Goal: Navigation & Orientation: Find specific page/section

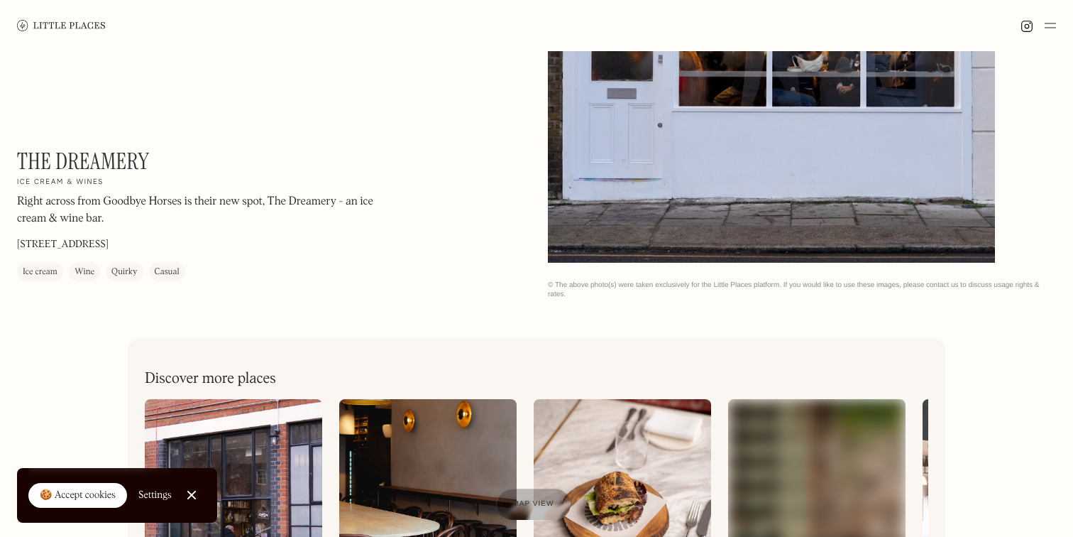
scroll to position [279, 0]
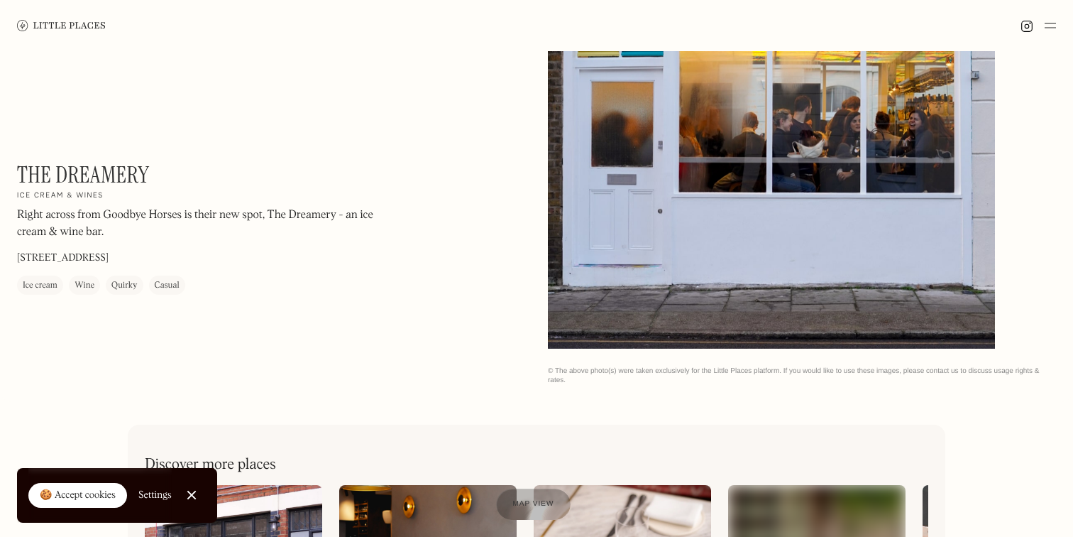
click at [135, 194] on div "The Dreamery On Our Radar Ice cream & wines Right across from Goodbye Horses is…" at bounding box center [208, 227] width 383 height 133
click at [135, 217] on p "Right across from Goodbye Horses is their new spot, The Dreamery - an ice cream…" at bounding box center [208, 224] width 383 height 34
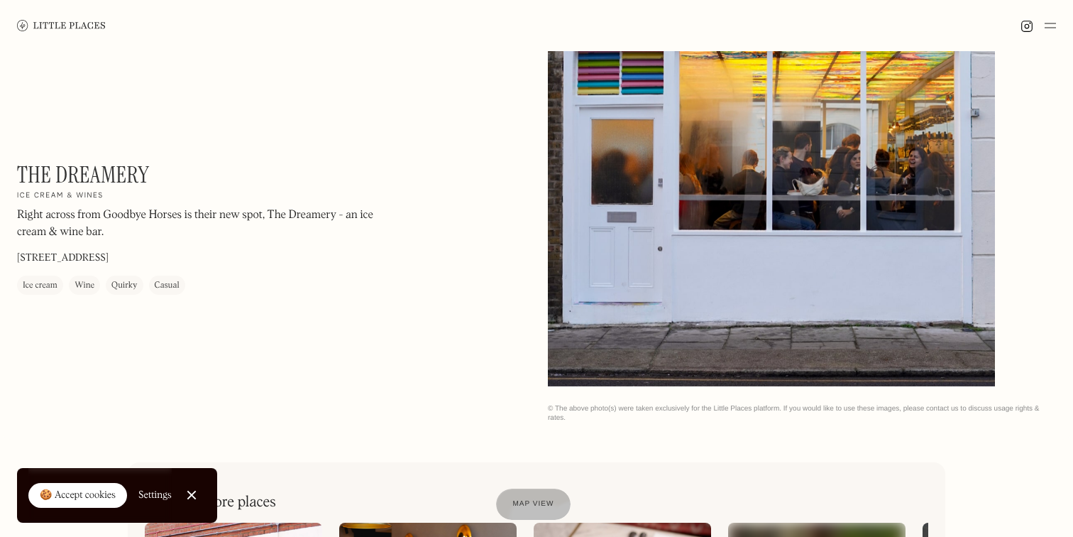
click at [79, 177] on h1 "The Dreamery" at bounding box center [83, 174] width 132 height 27
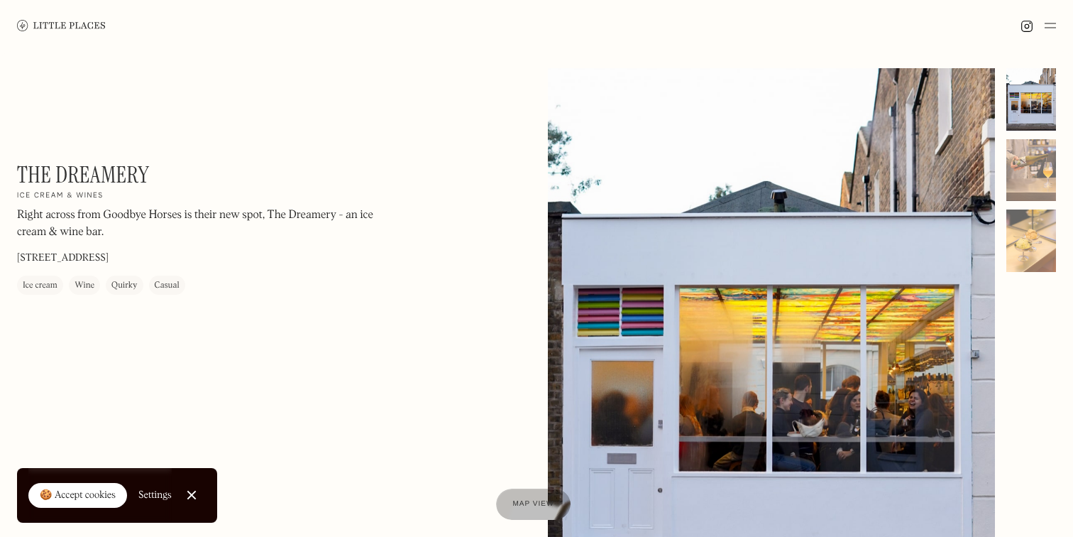
scroll to position [0, 0]
click at [1020, 153] on div at bounding box center [1032, 170] width 50 height 62
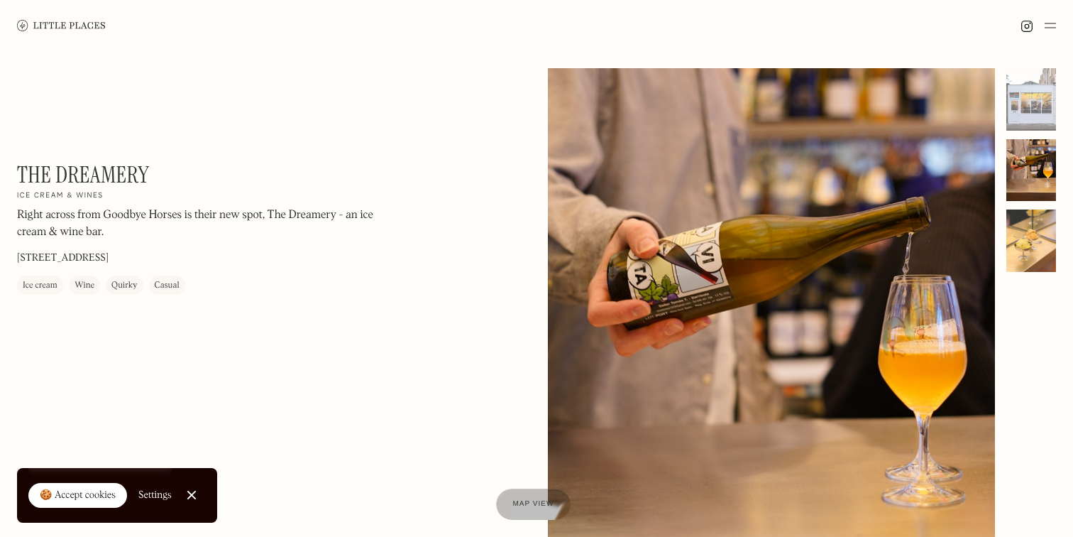
click at [1031, 226] on div at bounding box center [1032, 240] width 50 height 62
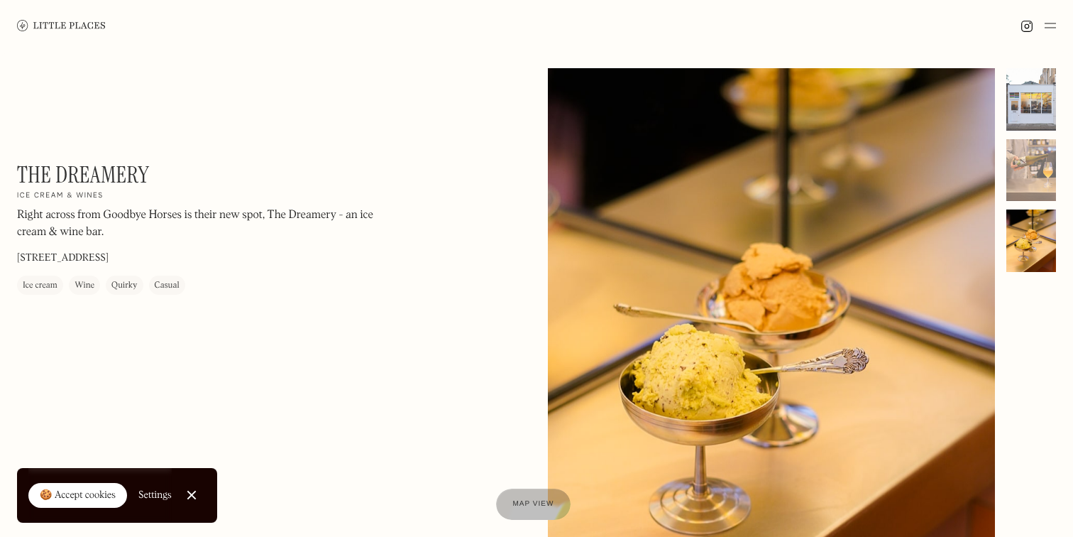
click at [1026, 87] on div at bounding box center [1032, 99] width 50 height 62
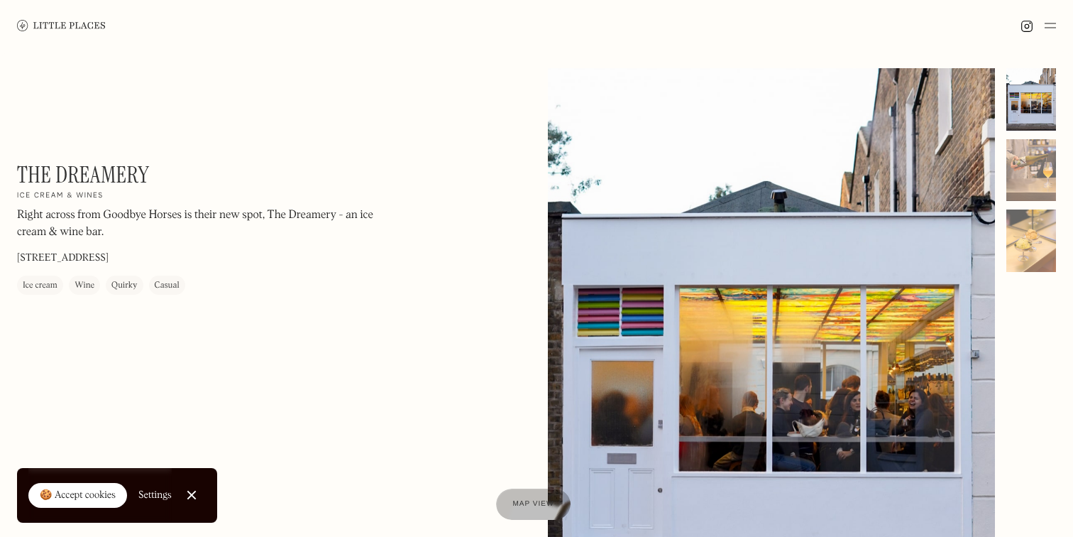
click at [86, 24] on img at bounding box center [61, 25] width 89 height 11
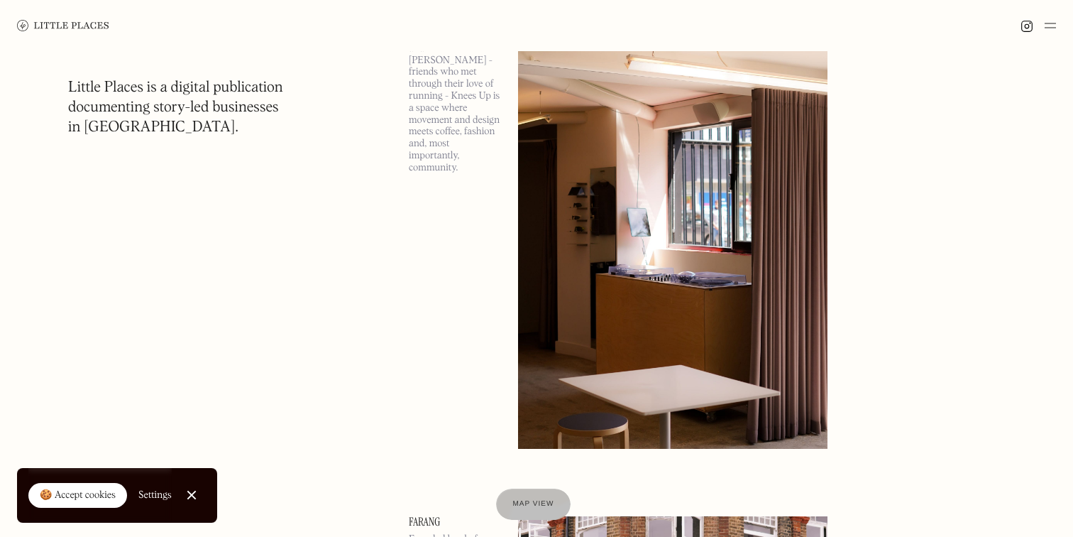
scroll to position [2034, 0]
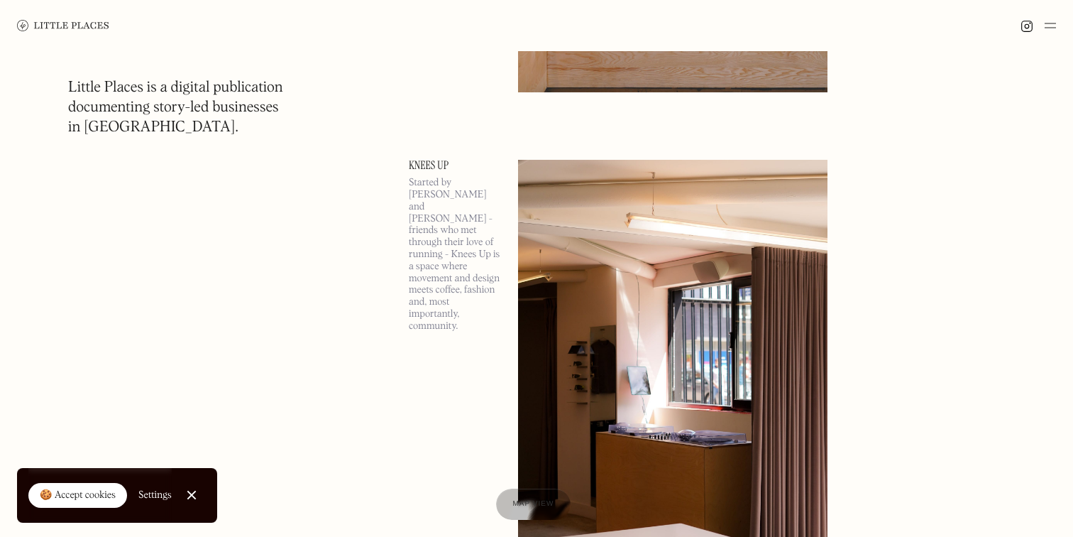
click at [436, 164] on link "Knees Up" at bounding box center [455, 165] width 92 height 11
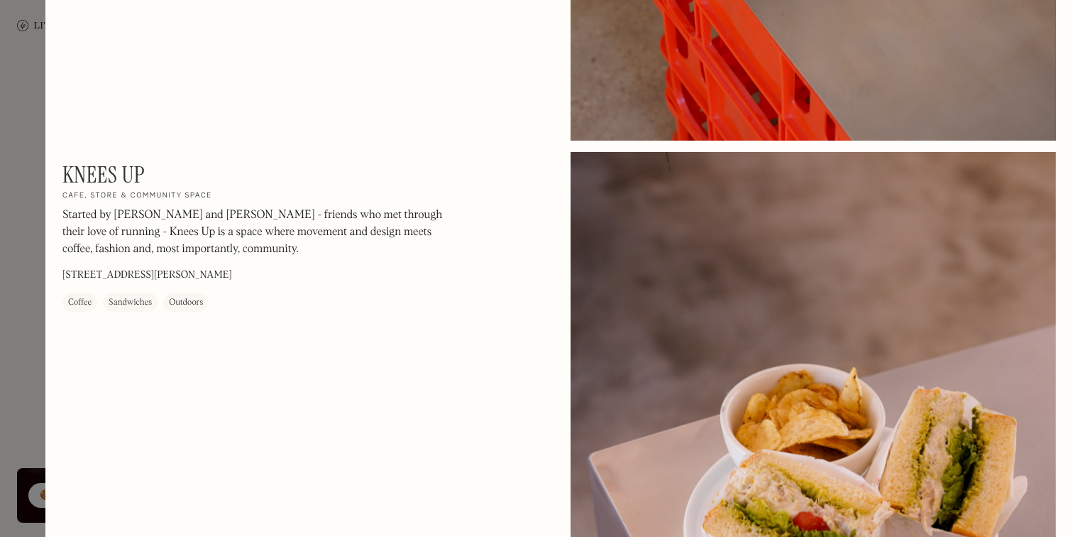
scroll to position [1361, 0]
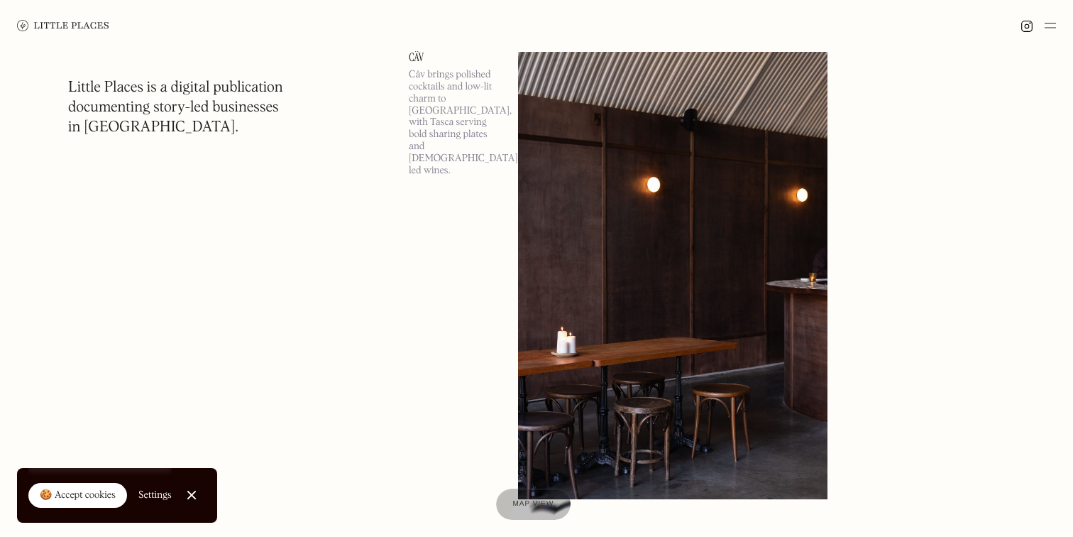
scroll to position [9861, 0]
click at [420, 55] on link "Câv" at bounding box center [455, 55] width 92 height 11
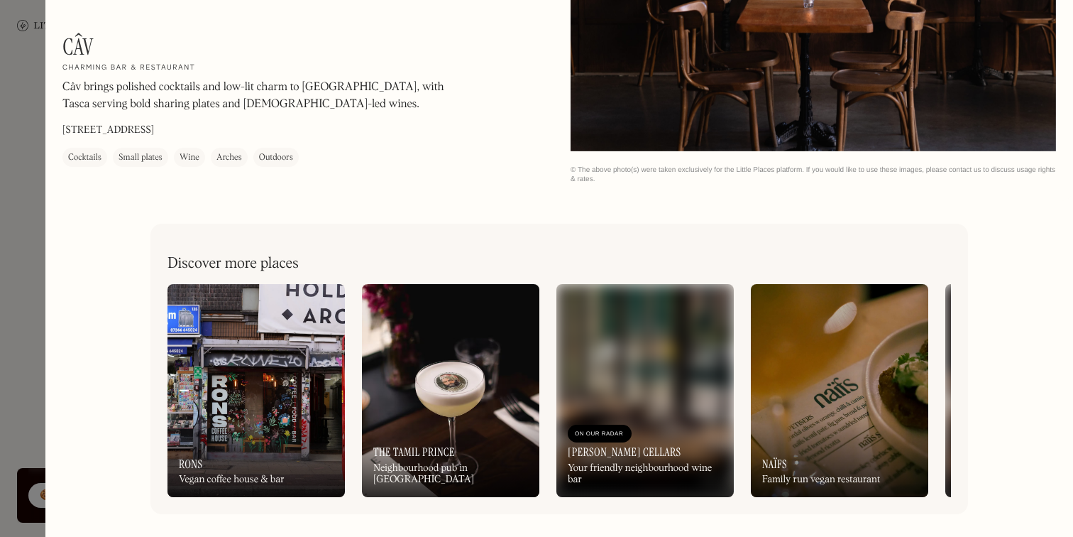
scroll to position [2328, 0]
click at [28, 70] on div at bounding box center [536, 268] width 1073 height 537
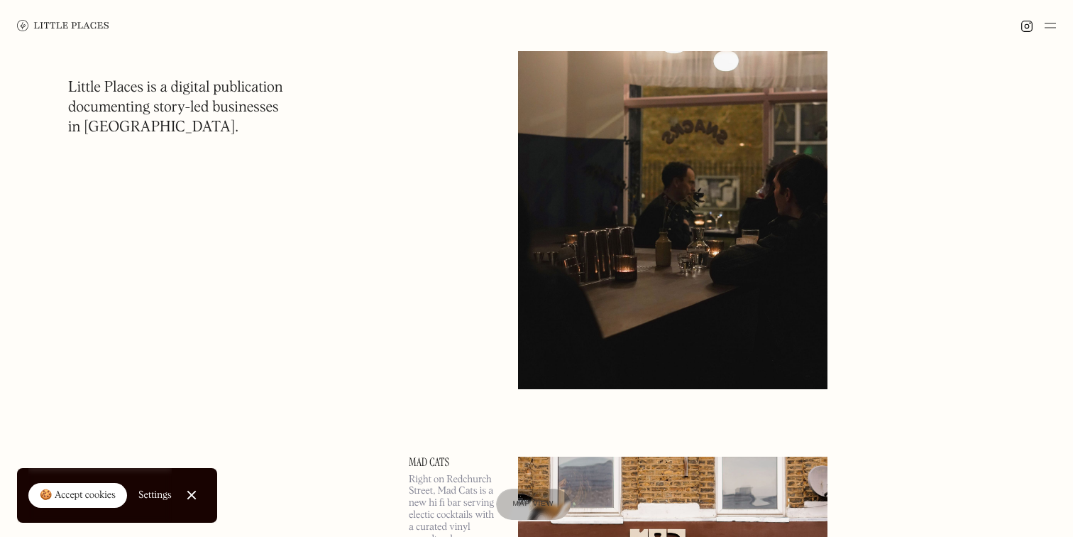
scroll to position [20644, 0]
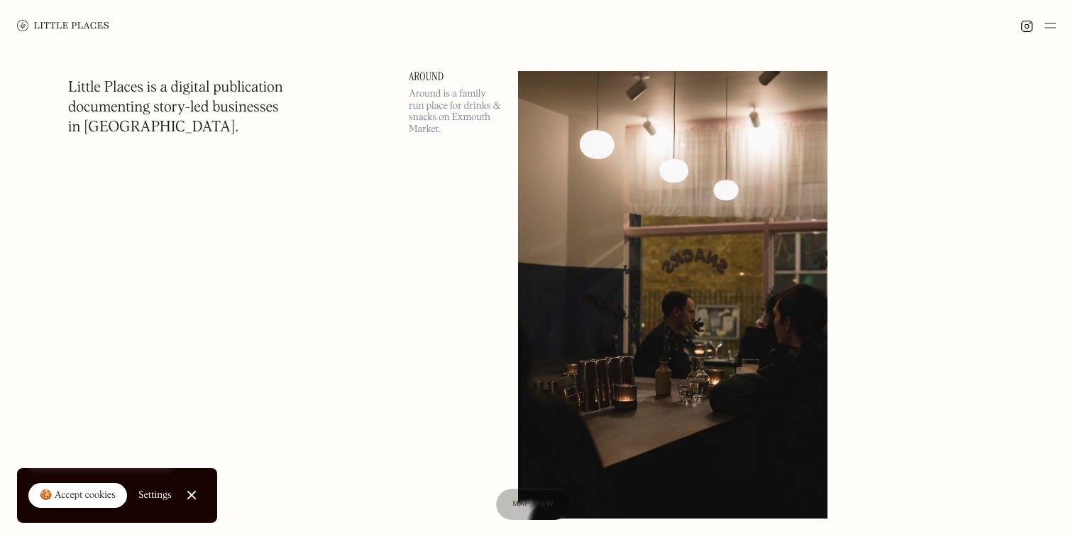
click at [431, 77] on link "Around" at bounding box center [455, 76] width 92 height 11
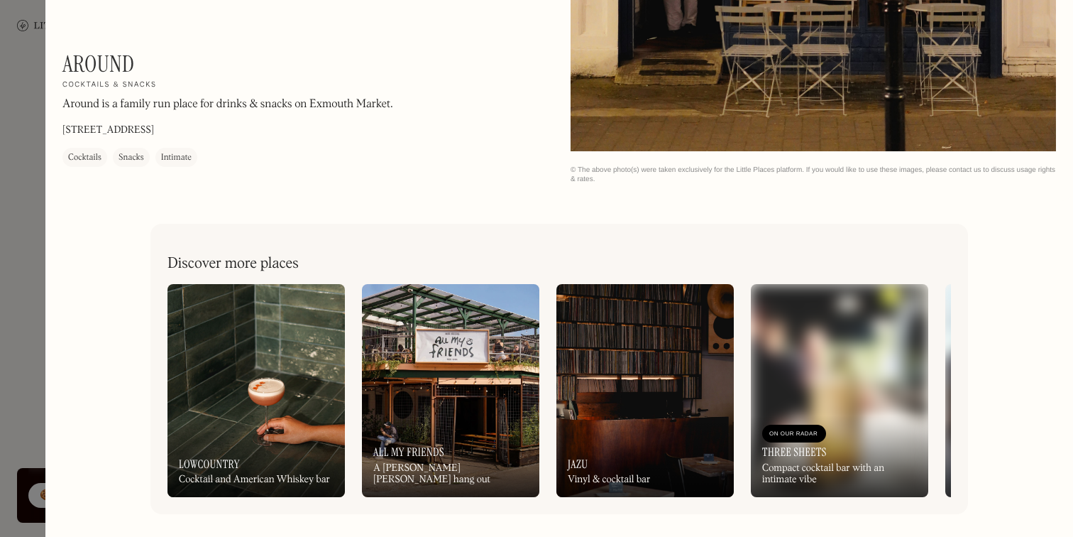
scroll to position [2328, 0]
click at [38, 106] on div at bounding box center [536, 268] width 1073 height 537
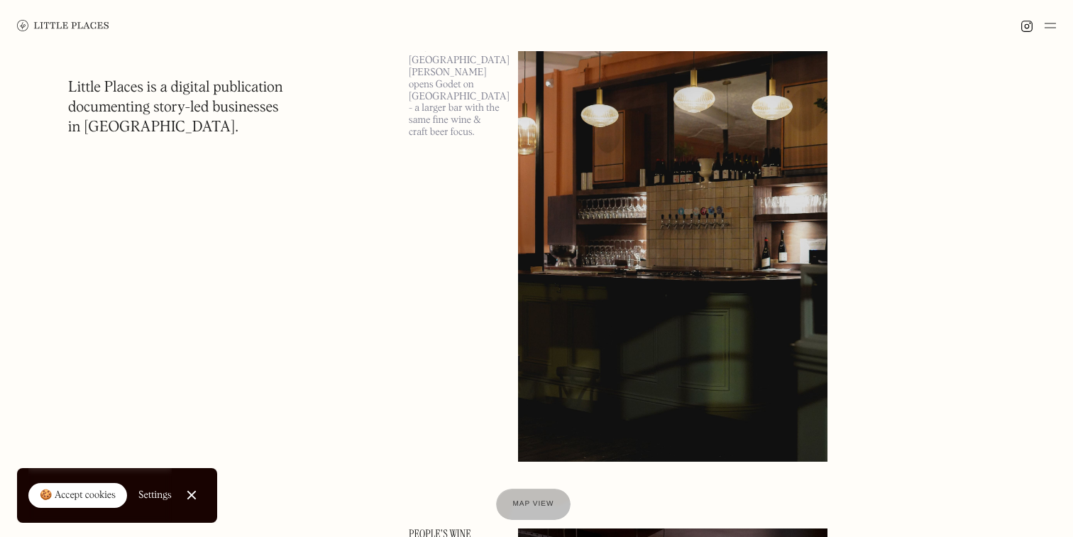
scroll to position [23732, 0]
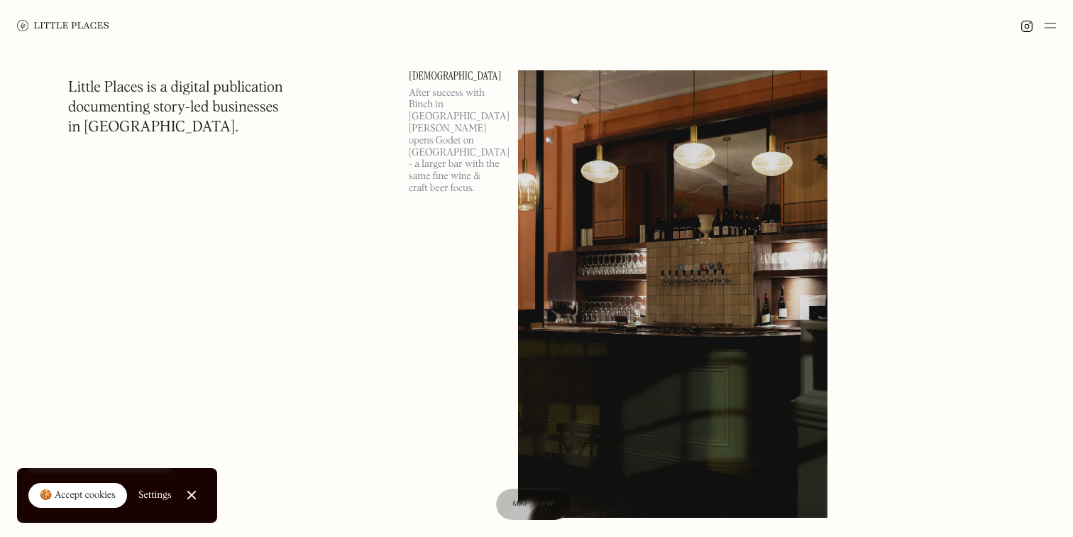
click at [412, 72] on link "[DEMOGRAPHIC_DATA]" at bounding box center [455, 75] width 92 height 11
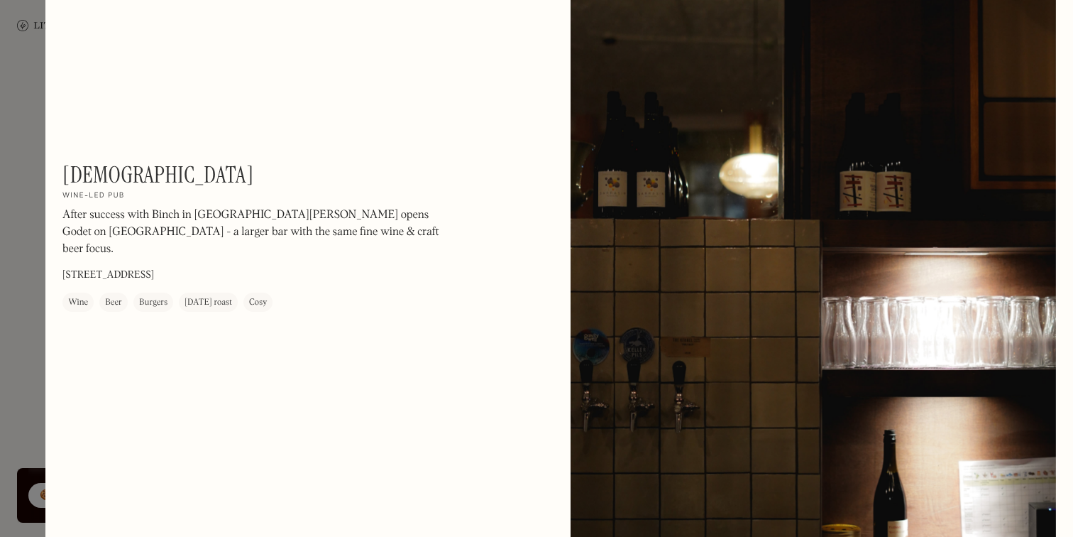
scroll to position [653, 0]
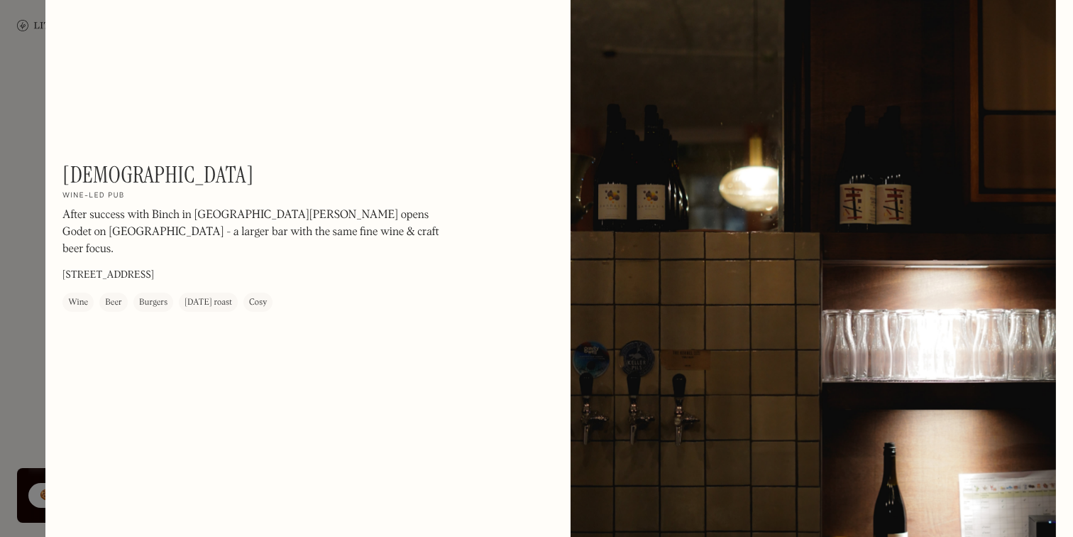
click at [100, 179] on h1 "[DEMOGRAPHIC_DATA]" at bounding box center [158, 174] width 192 height 27
copy h1 "[DEMOGRAPHIC_DATA]"
click at [15, 117] on div at bounding box center [536, 268] width 1073 height 537
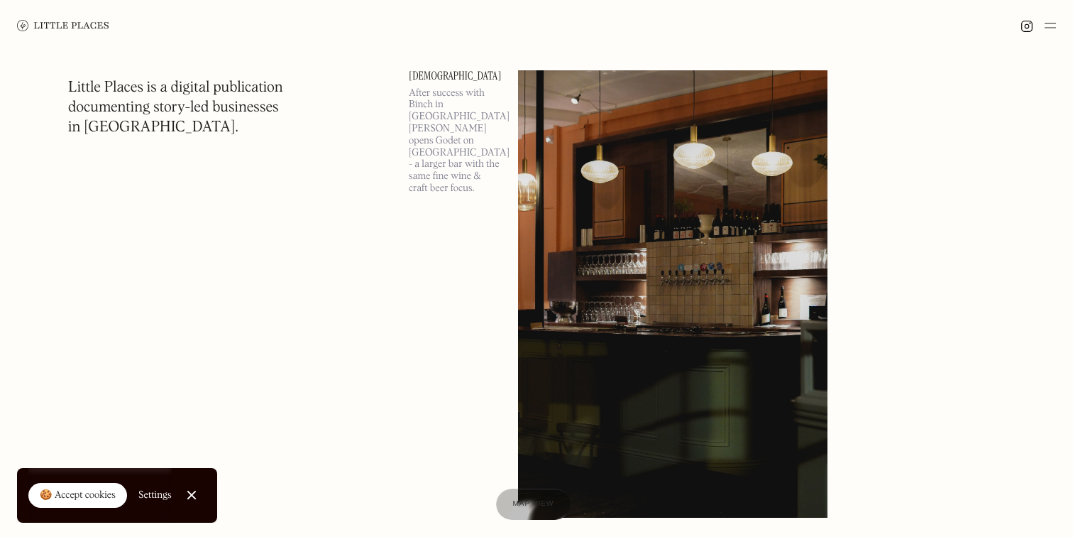
click at [469, 216] on div "Godet After success with Binch in London Fields, Sylvain opens Godet on Essex R…" at bounding box center [455, 284] width 92 height 429
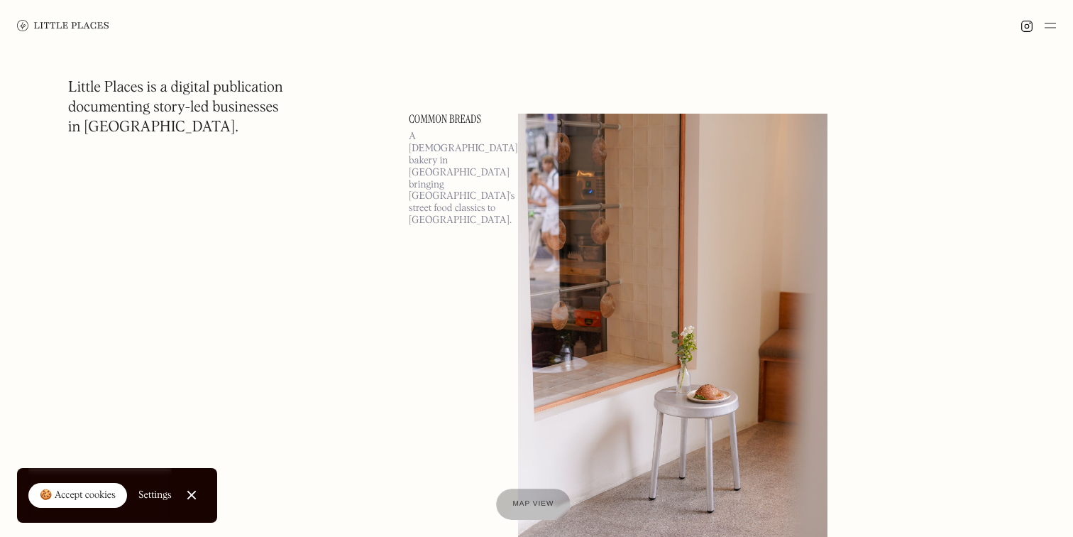
scroll to position [27381, 0]
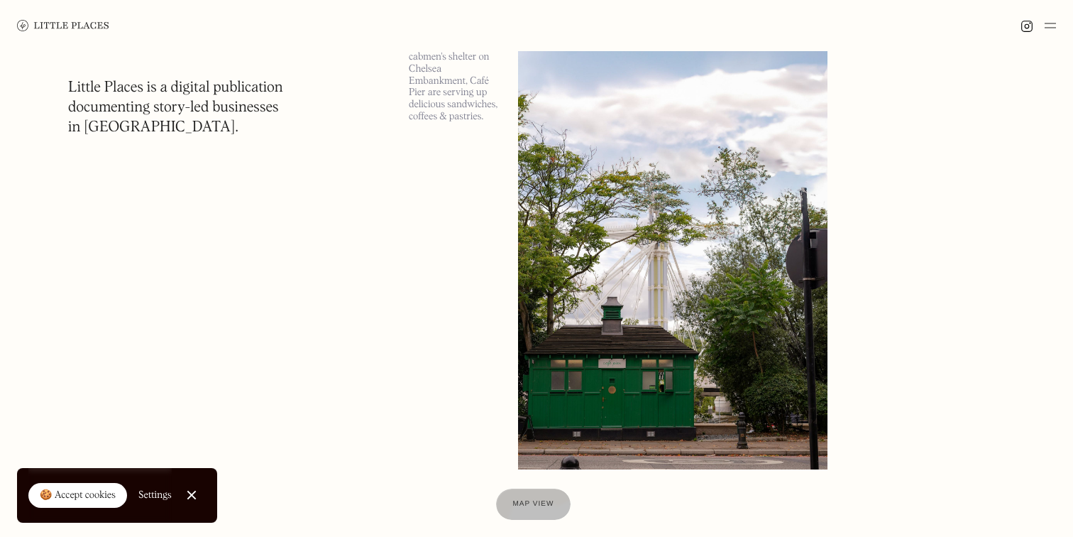
click at [1056, 28] on div at bounding box center [536, 25] width 1073 height 51
click at [1049, 24] on img at bounding box center [1050, 25] width 11 height 17
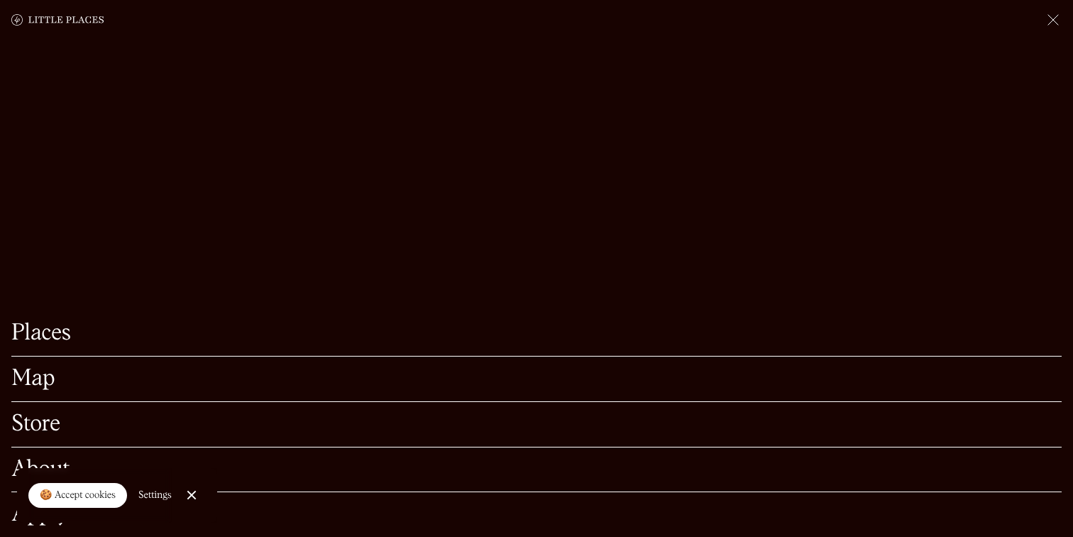
click at [38, 378] on link "Map" at bounding box center [536, 379] width 1051 height 22
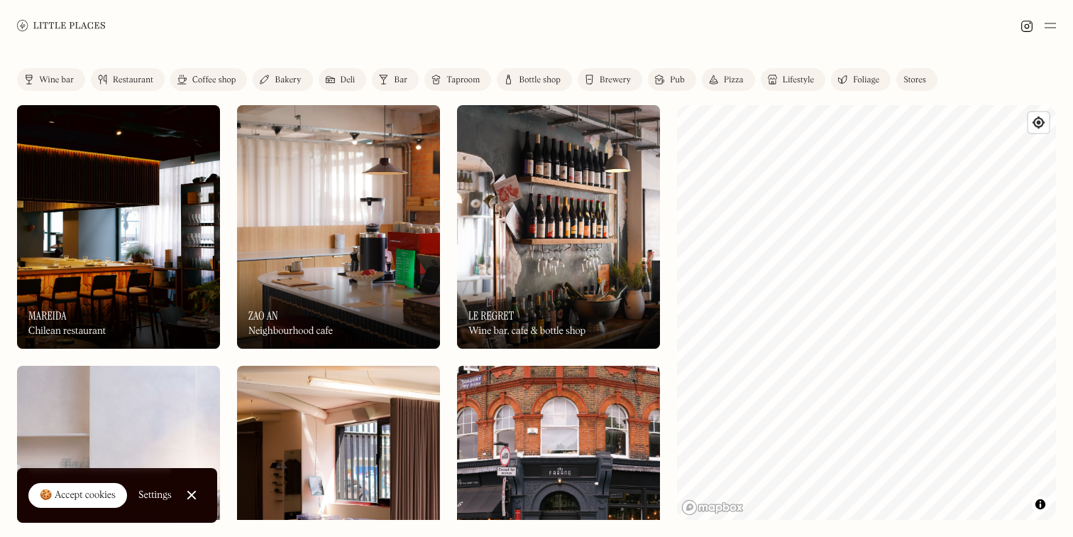
click at [88, 496] on div "🍪 Accept cookies" at bounding box center [78, 495] width 76 height 14
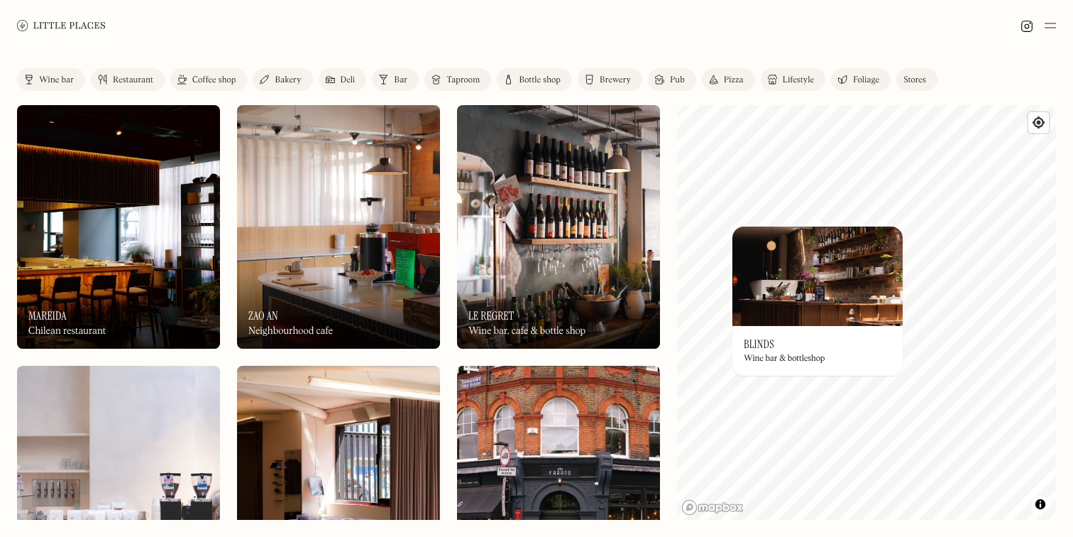
click at [799, 273] on img at bounding box center [818, 275] width 170 height 99
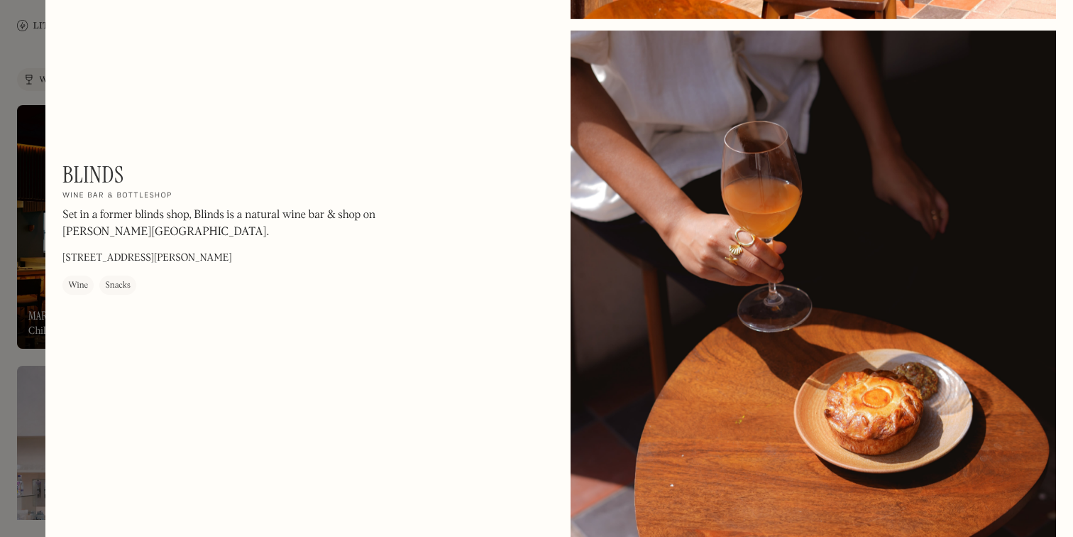
scroll to position [1259, 0]
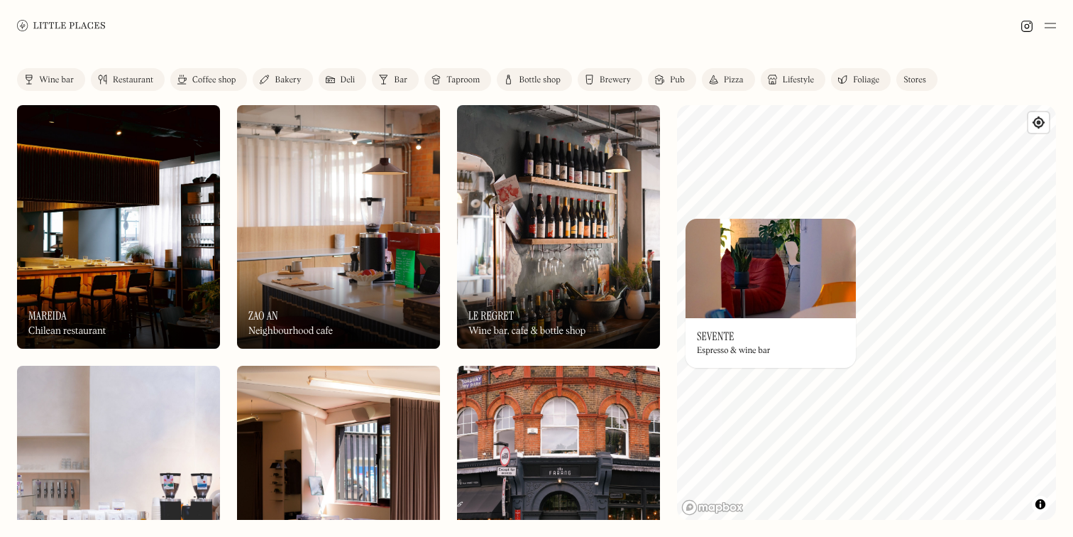
click at [768, 305] on img at bounding box center [771, 268] width 170 height 99
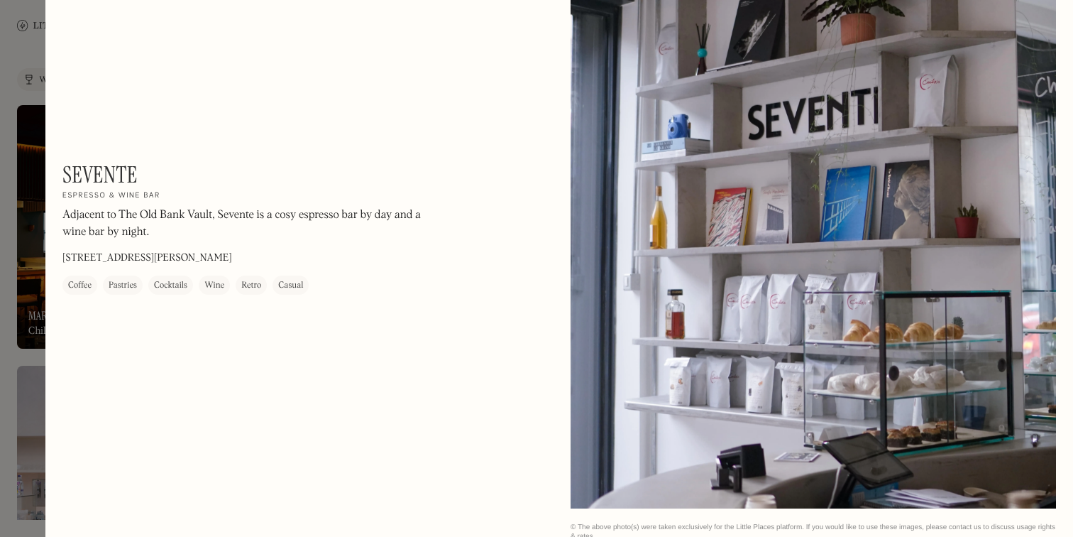
scroll to position [1980, 0]
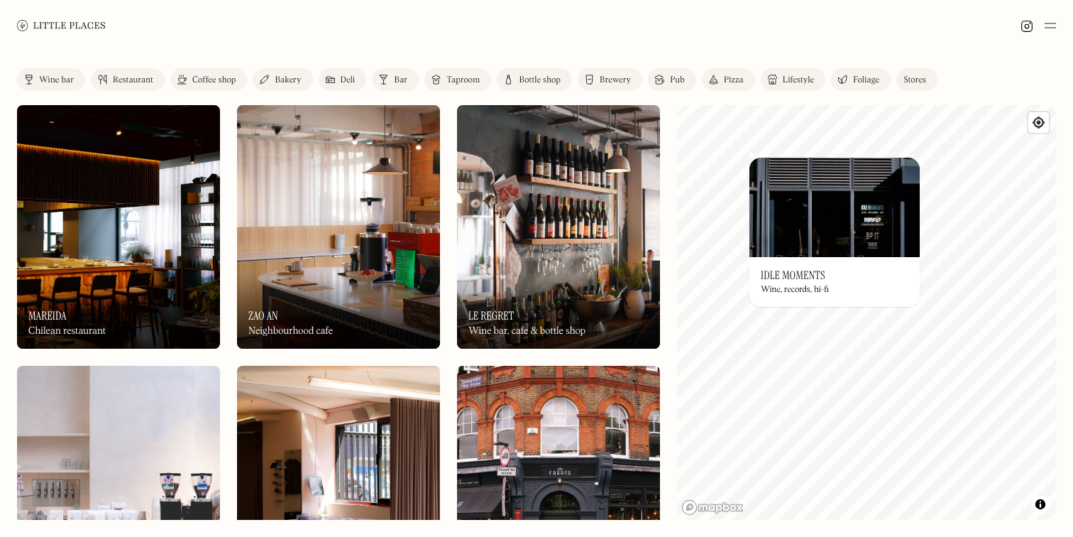
click at [810, 222] on img at bounding box center [835, 207] width 170 height 99
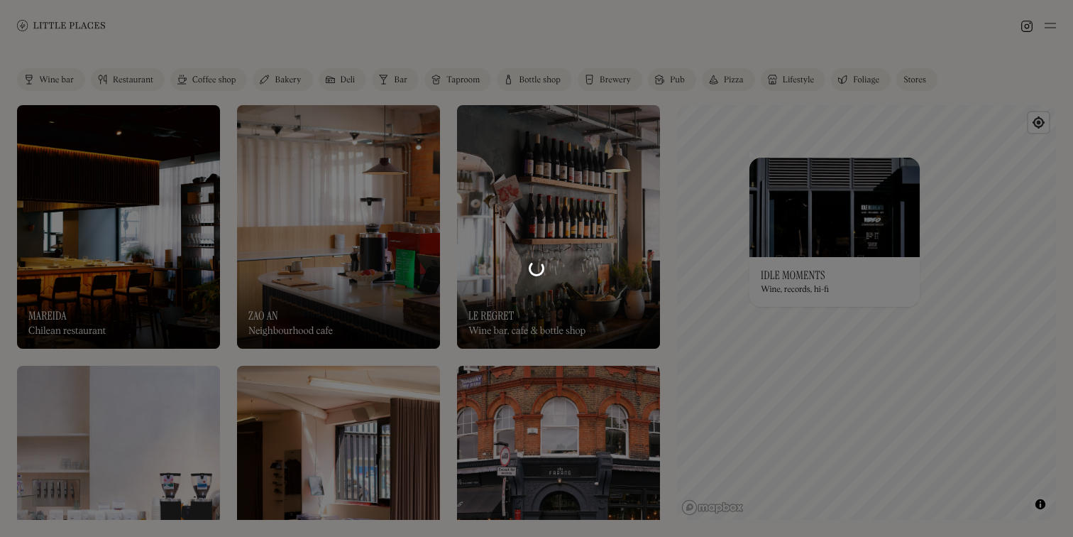
scroll to position [2328, 0]
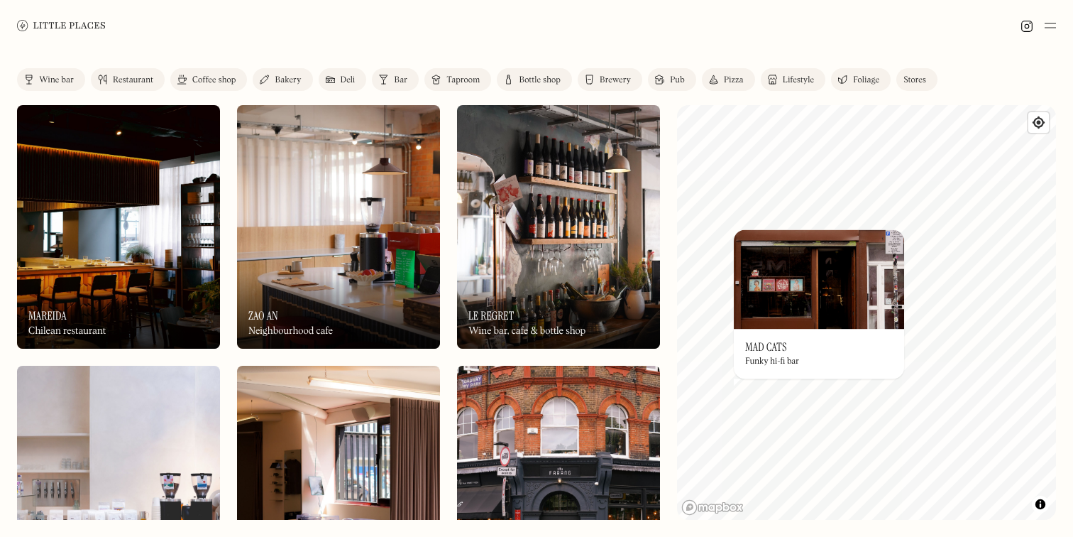
click at [803, 305] on img at bounding box center [819, 278] width 170 height 99
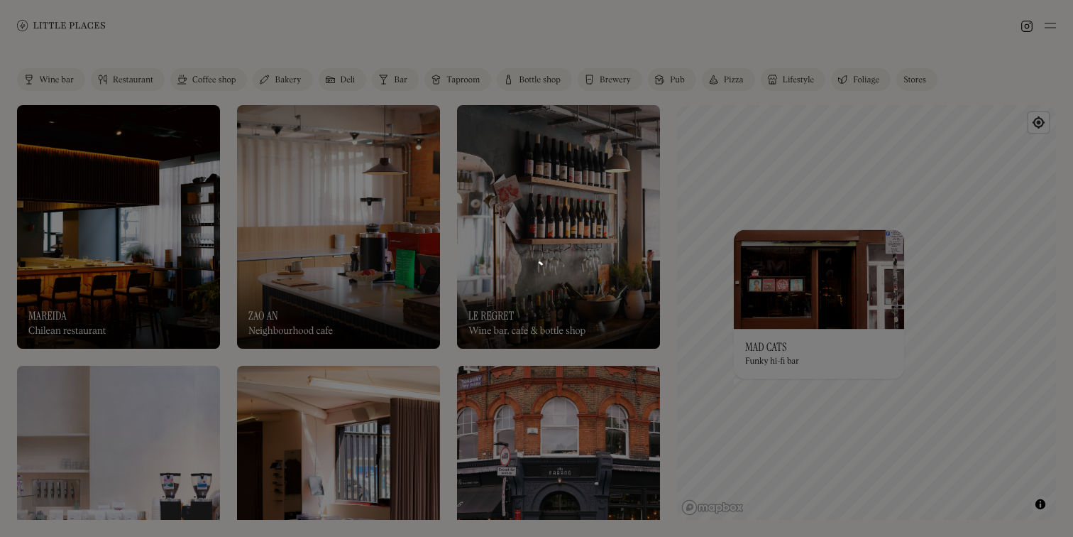
scroll to position [1092, 0]
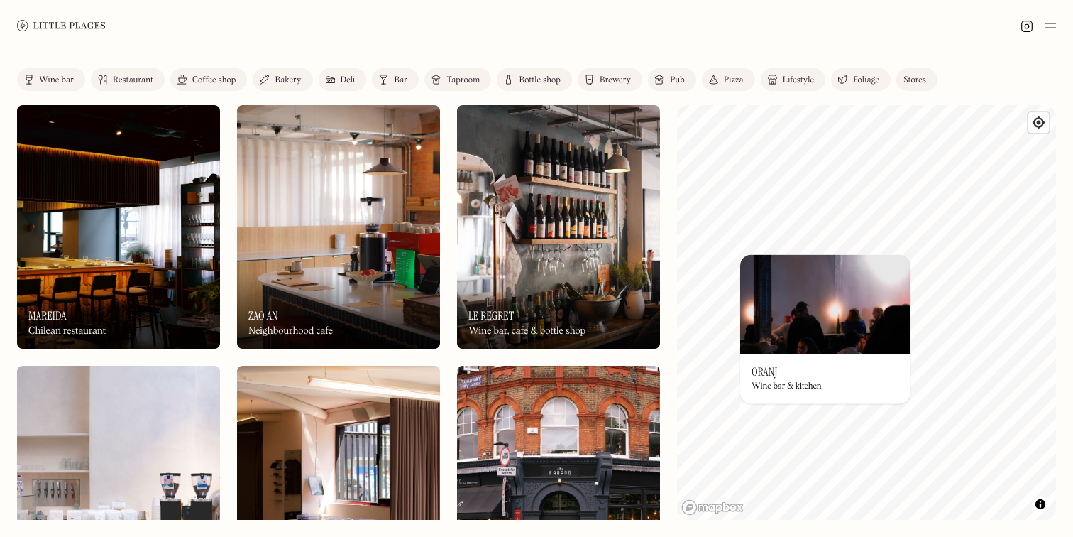
click at [806, 348] on img at bounding box center [825, 303] width 170 height 99
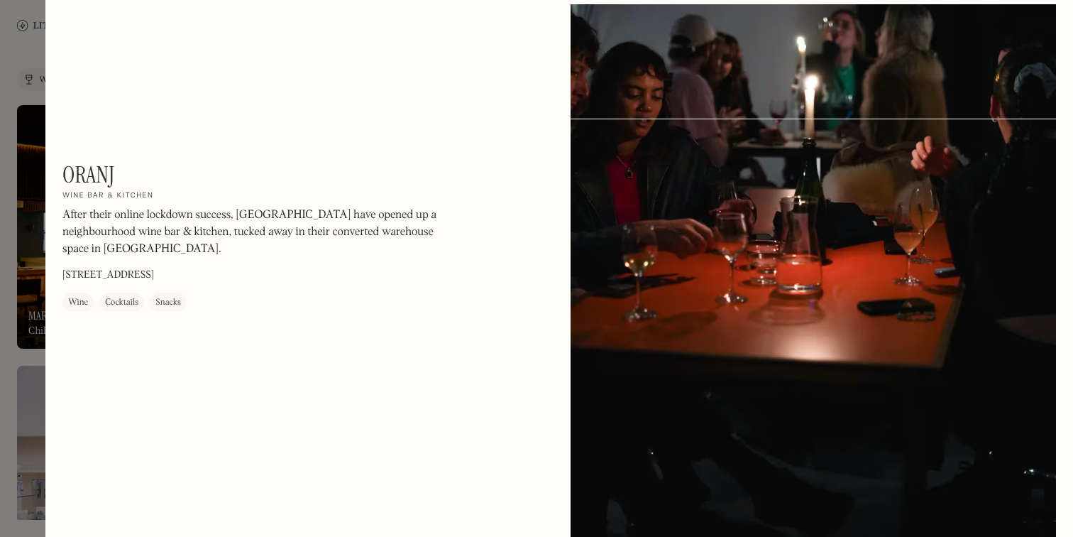
scroll to position [1892, 0]
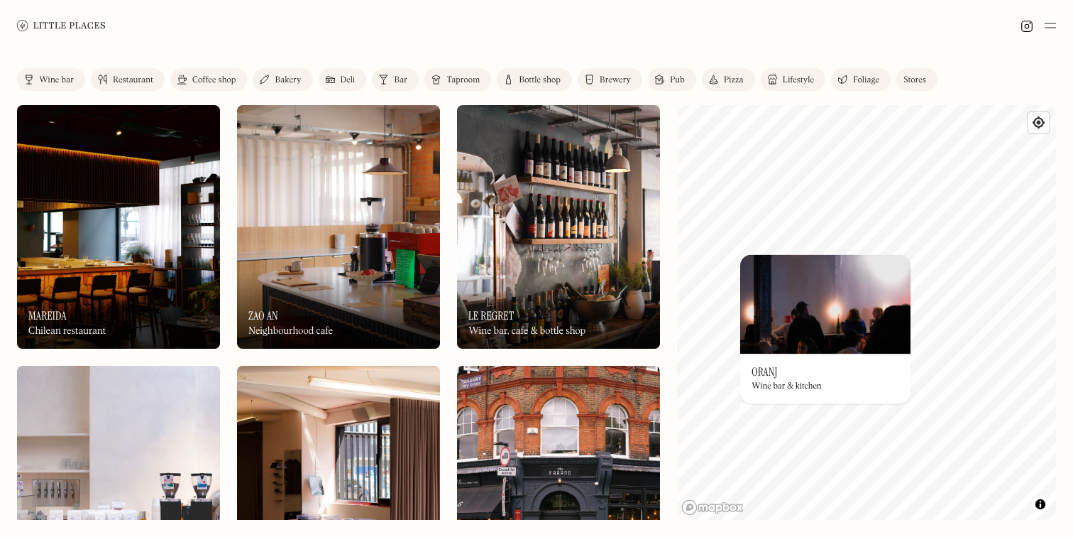
click at [820, 402] on div "On Our Radar Oranj Wine bar & kitchen" at bounding box center [825, 378] width 170 height 50
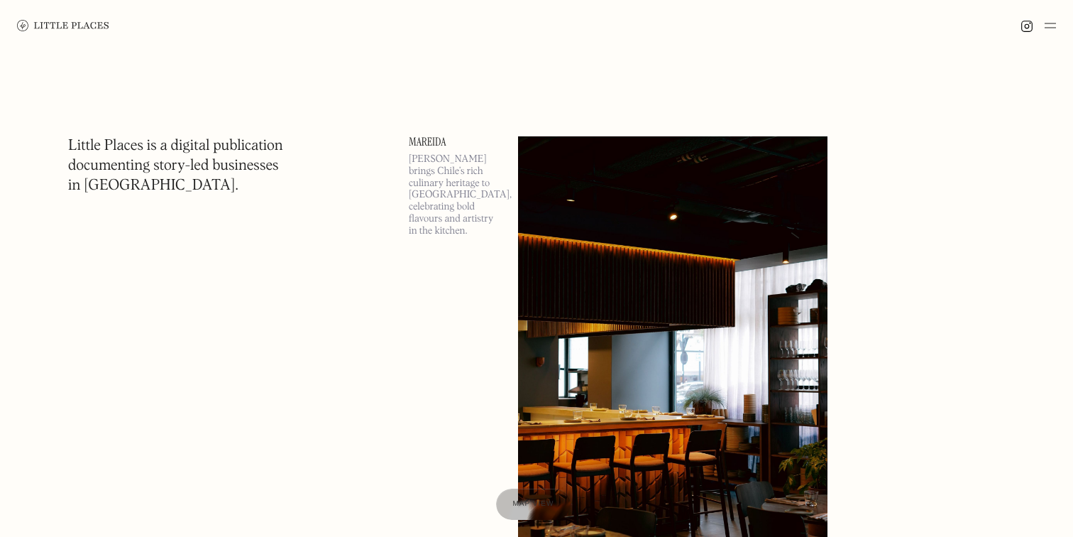
scroll to position [27381, 0]
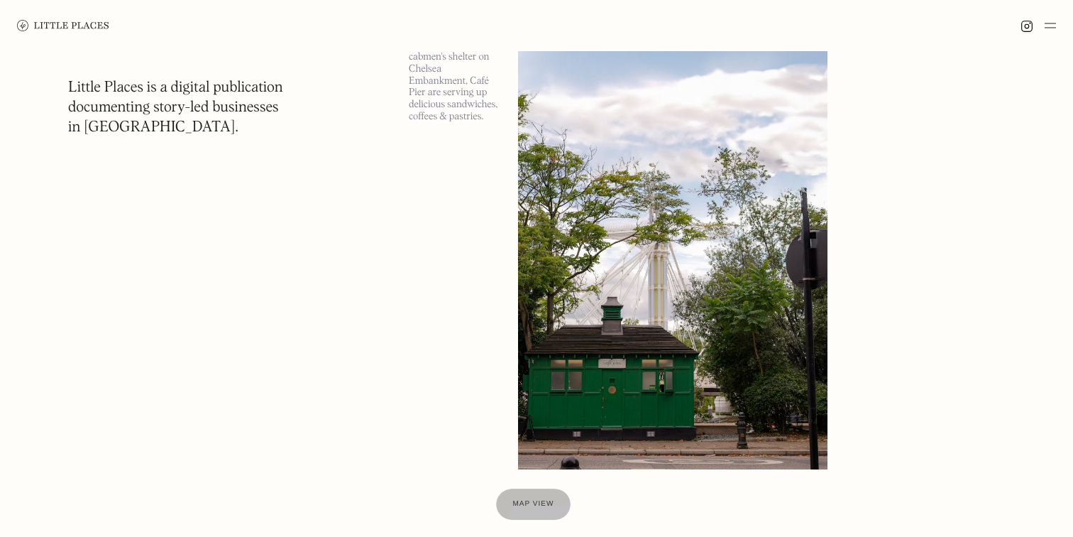
click at [1046, 33] on img at bounding box center [1050, 25] width 11 height 17
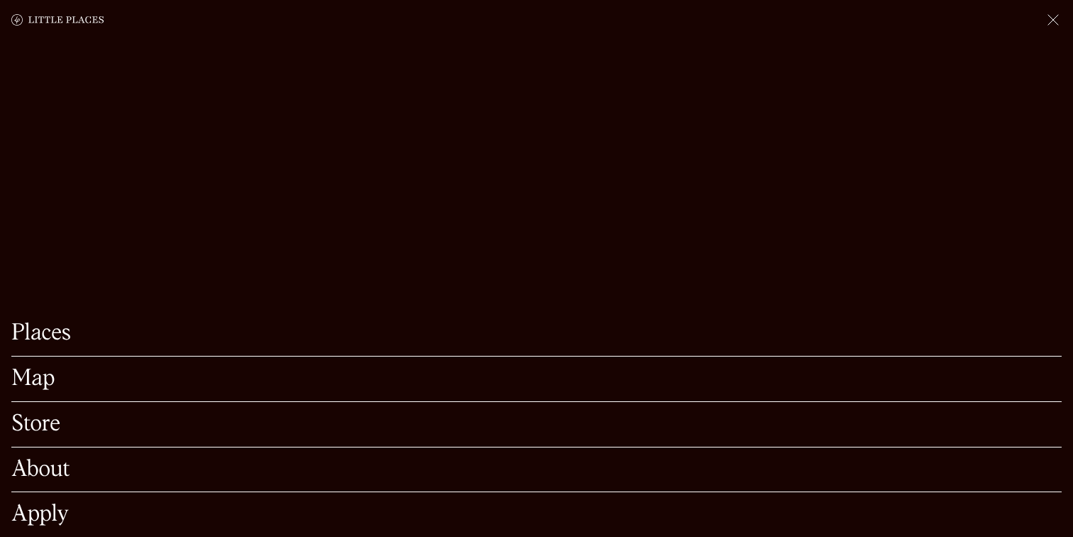
click at [43, 373] on link "Map" at bounding box center [536, 379] width 1051 height 22
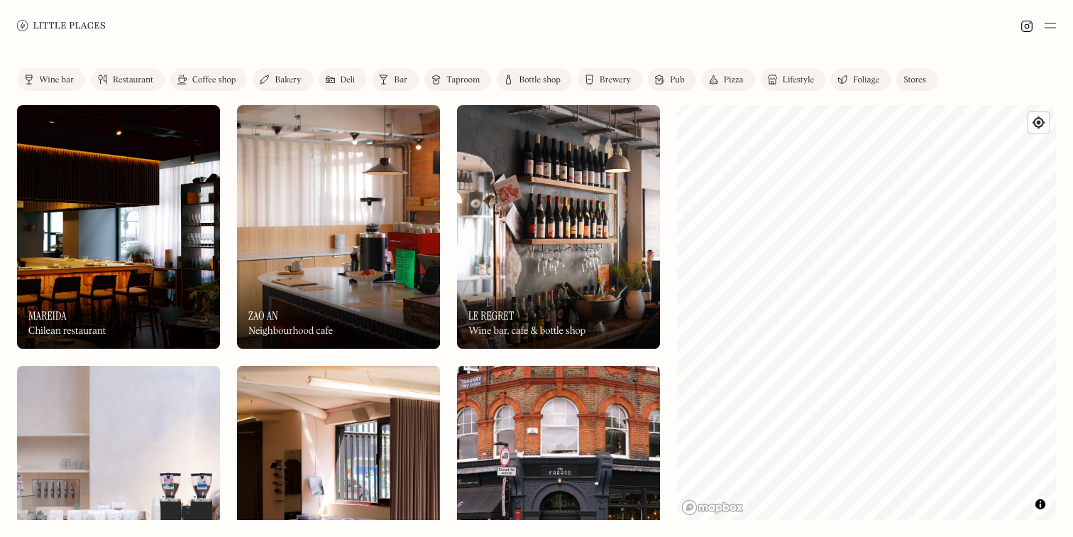
click at [535, 280] on div "On Our Radar Le Regret Wine bar, cafe & bottle shop" at bounding box center [558, 309] width 203 height 78
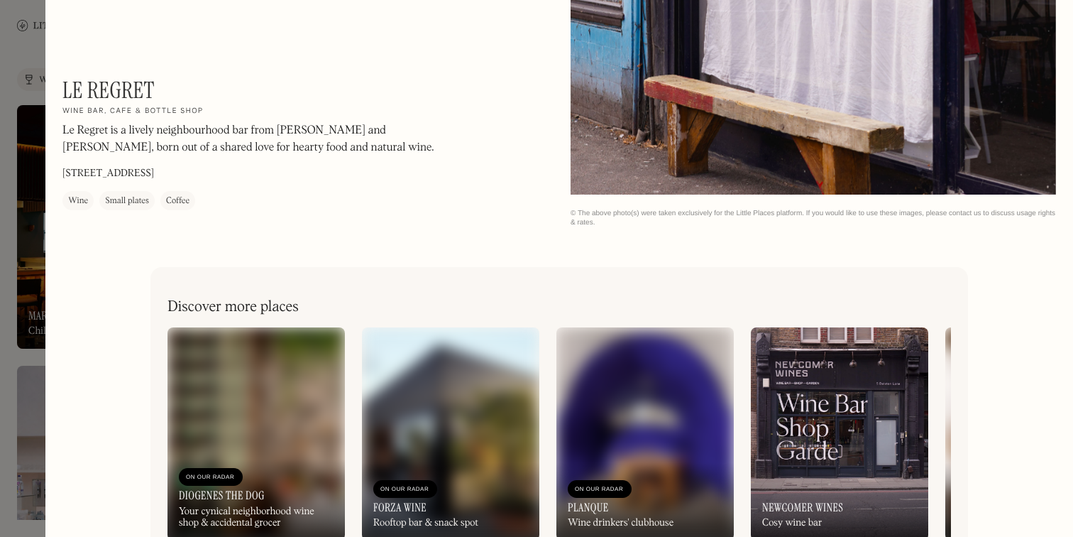
scroll to position [2266, 0]
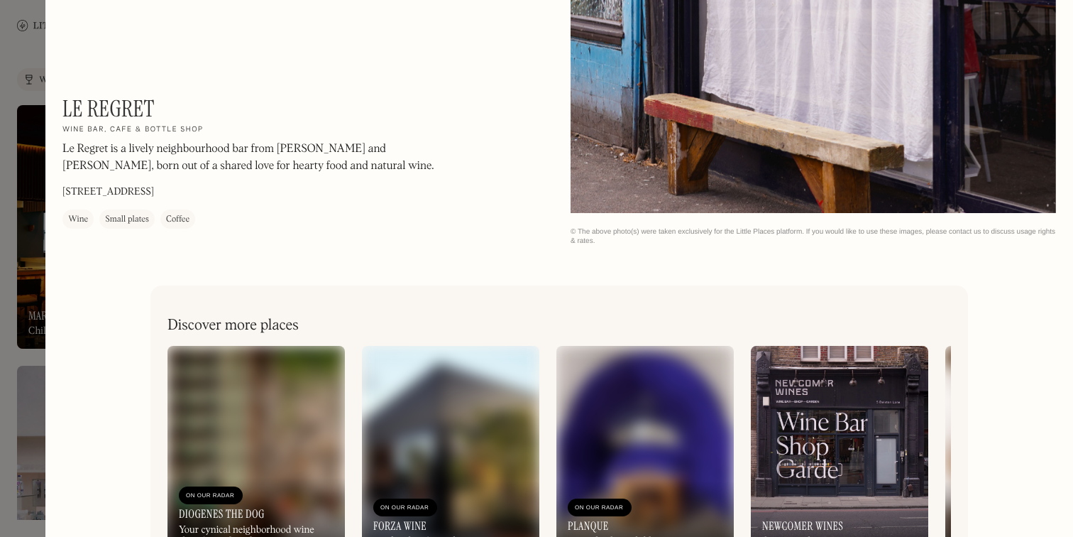
click at [114, 104] on h1 "Le Regret" at bounding box center [108, 108] width 92 height 27
copy div "Le Regret On Our Radar"
